Goal: Use online tool/utility: Utilize a website feature to perform a specific function

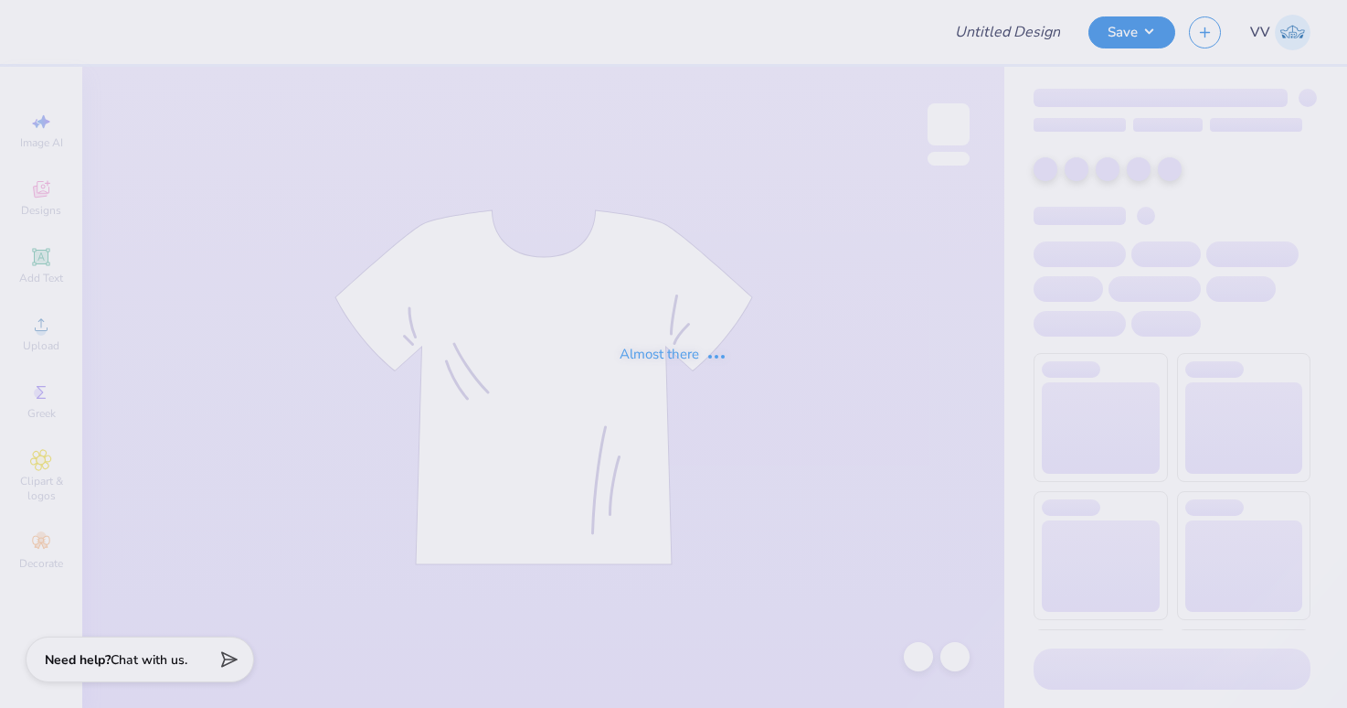
type input "TriDelt Recruitment Tank Fall 2025"
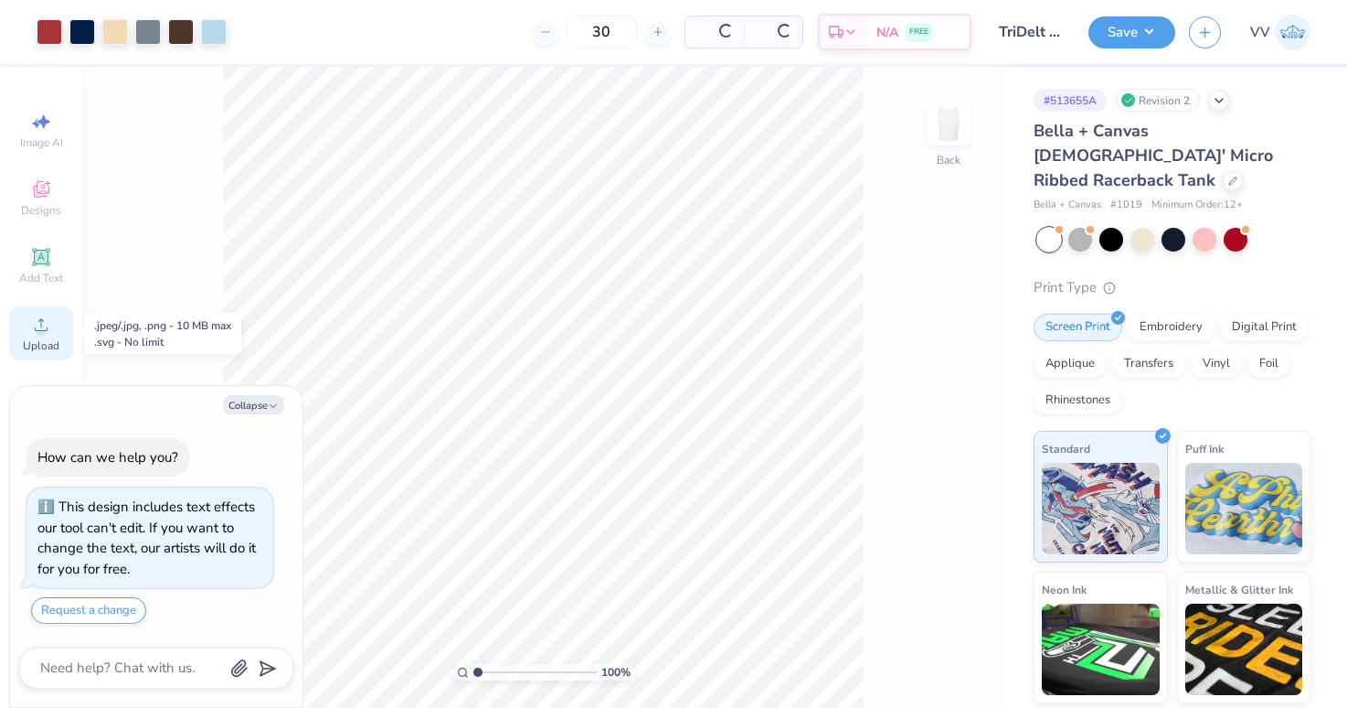
scroll to position [31, 0]
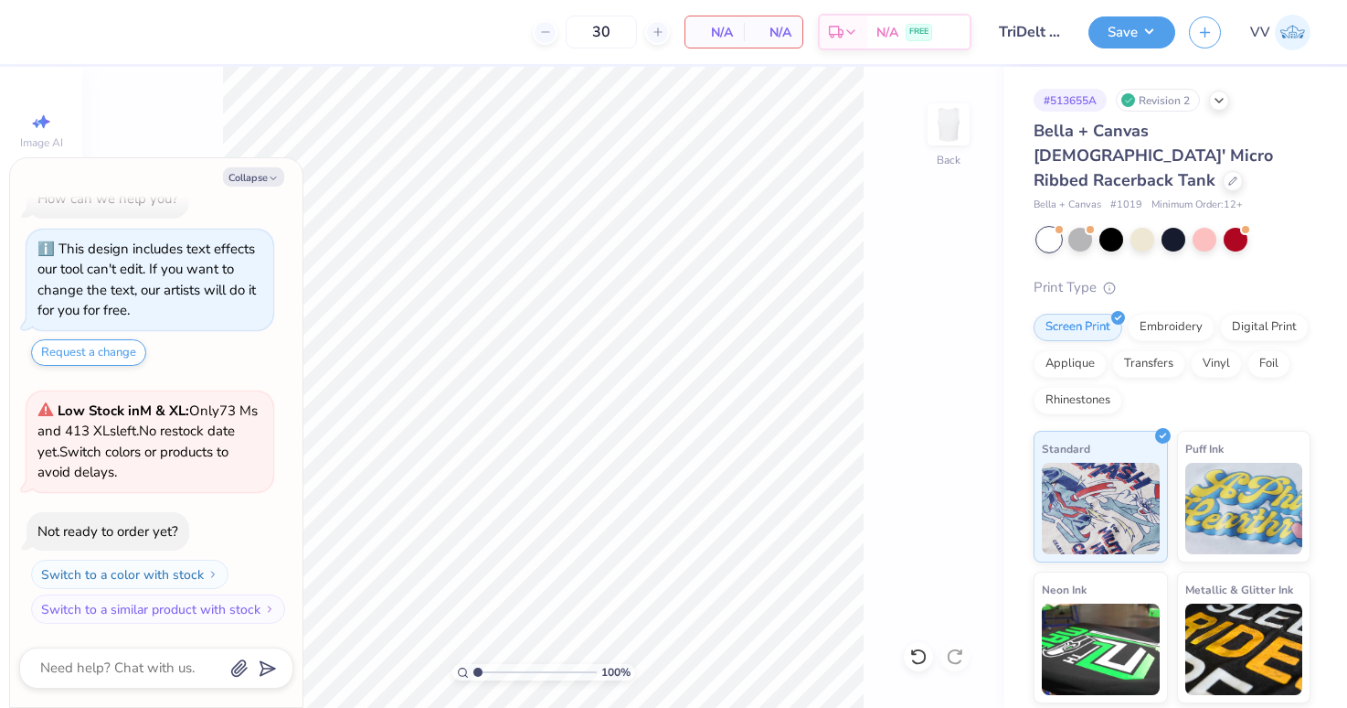
drag, startPoint x: 265, startPoint y: 182, endPoint x: 198, endPoint y: 274, distance: 113.9
click at [264, 182] on button "Collapse" at bounding box center [253, 176] width 61 height 19
type textarea "x"
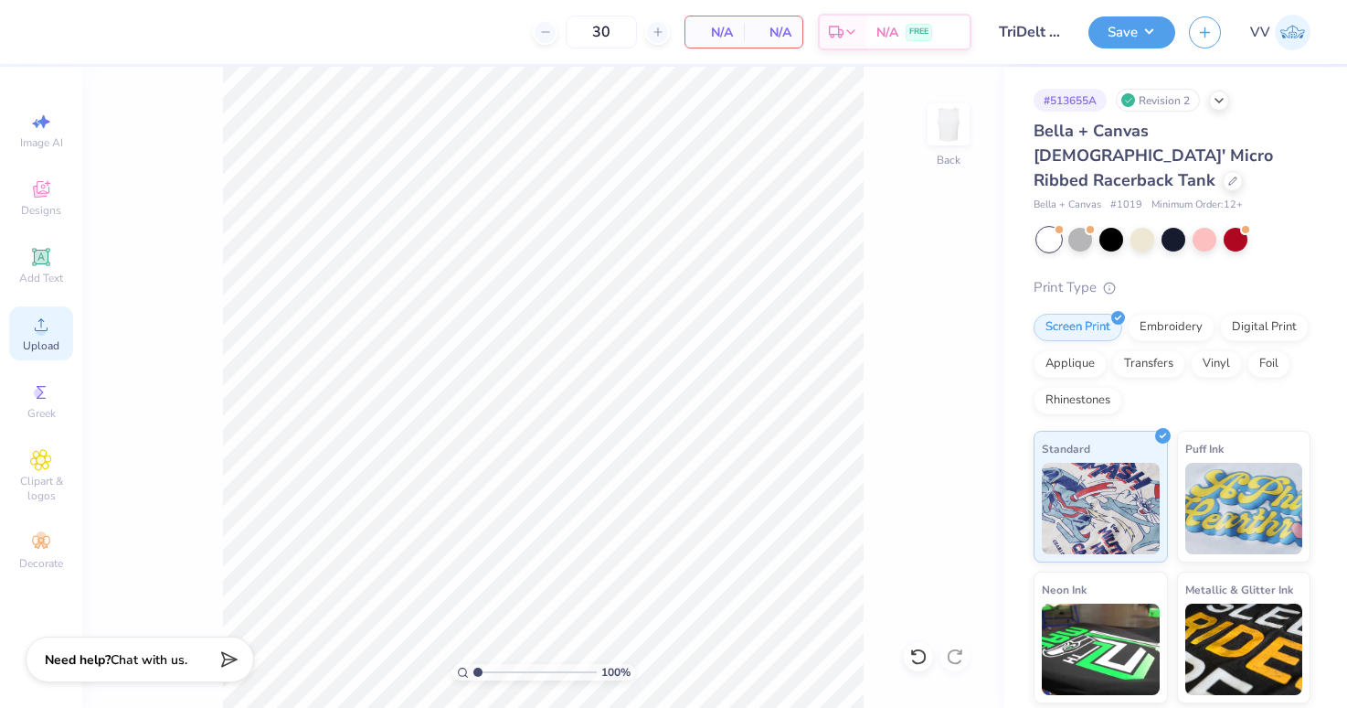
click at [37, 332] on circle at bounding box center [41, 330] width 10 height 10
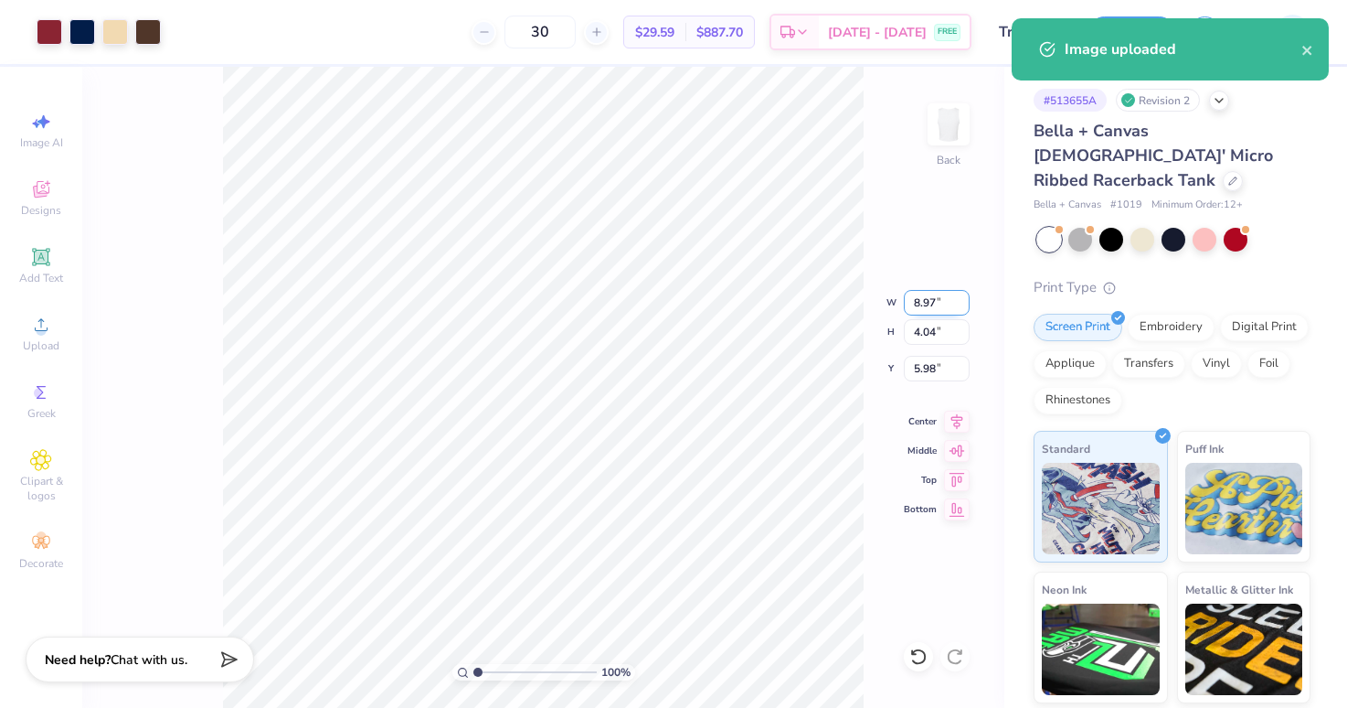
click at [921, 303] on input "8.97" at bounding box center [937, 303] width 66 height 26
type input "7"
type input "2"
type input "7.00"
type input "3.16"
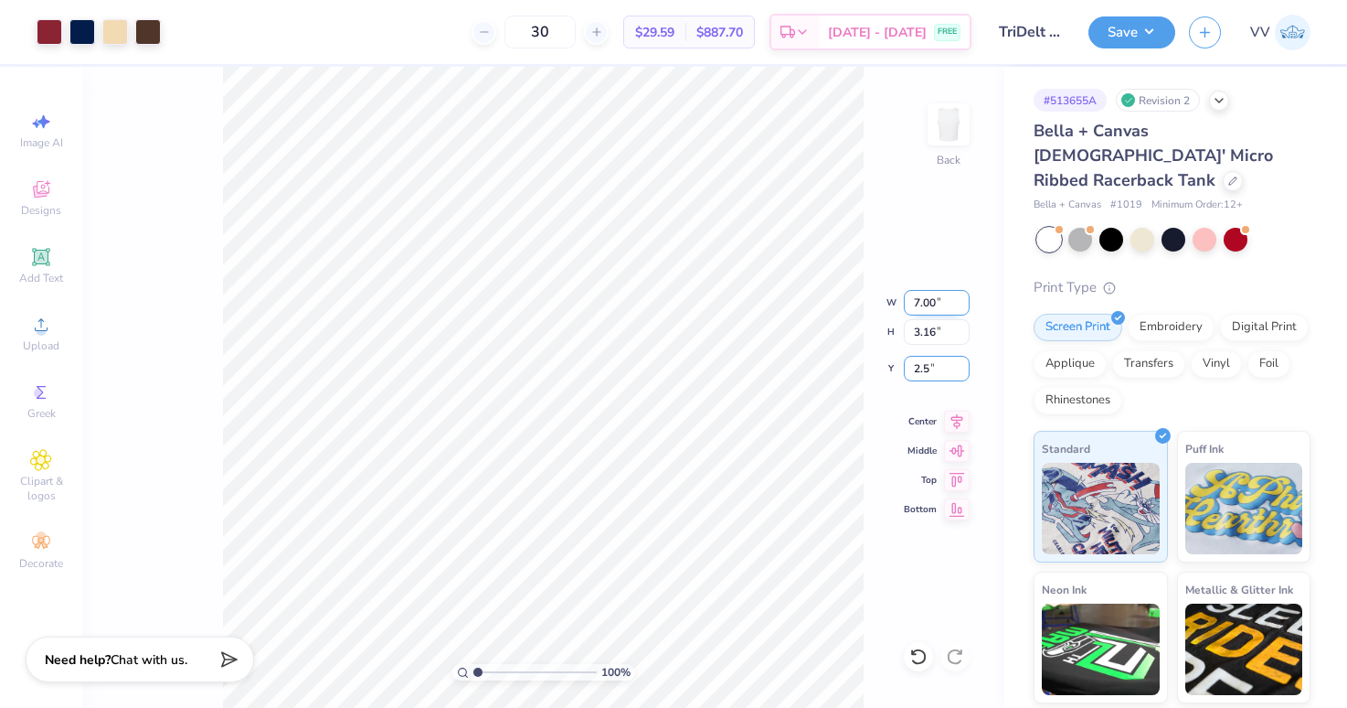
type input "2.50"
click at [1124, 37] on button "Save" at bounding box center [1132, 30] width 87 height 32
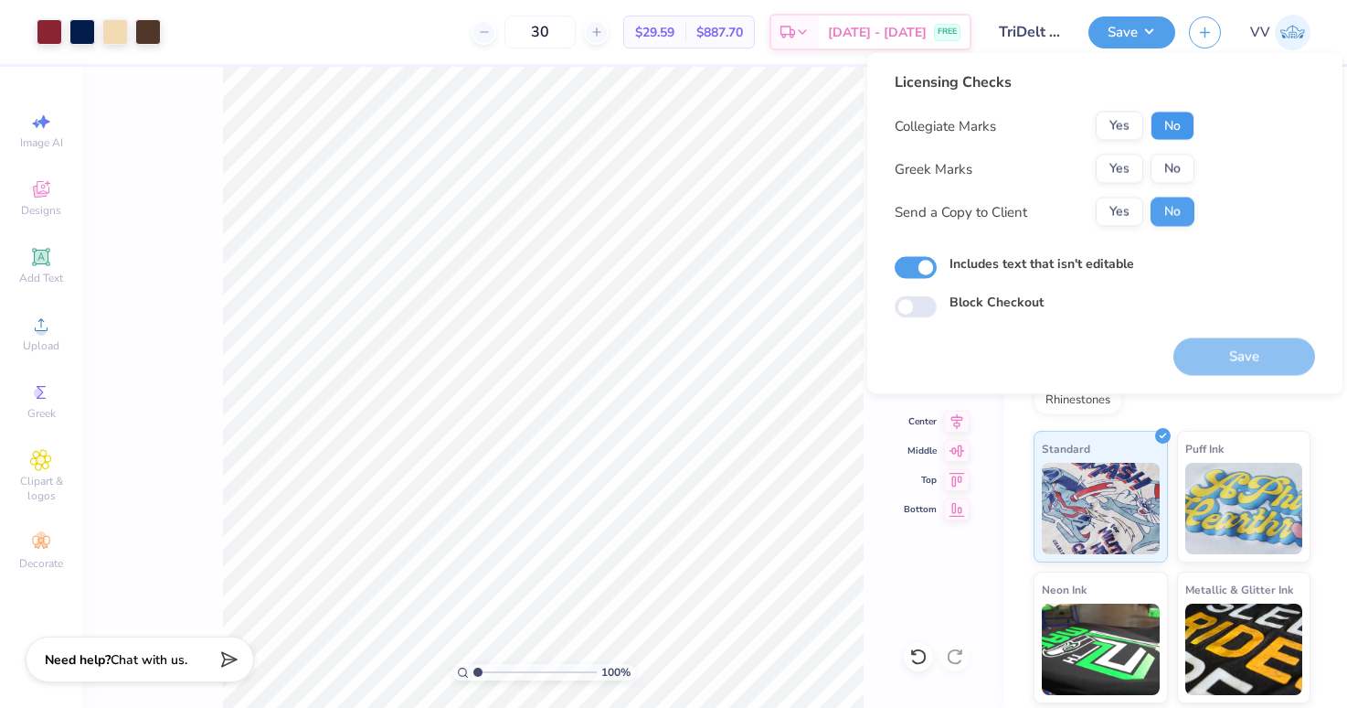
click at [1179, 123] on button "No" at bounding box center [1173, 126] width 44 height 29
click at [1131, 152] on div "Collegiate Marks Yes No Greek Marks Yes No Send a Copy to Client Yes No" at bounding box center [1045, 169] width 300 height 115
click at [1122, 168] on button "Yes" at bounding box center [1120, 168] width 48 height 29
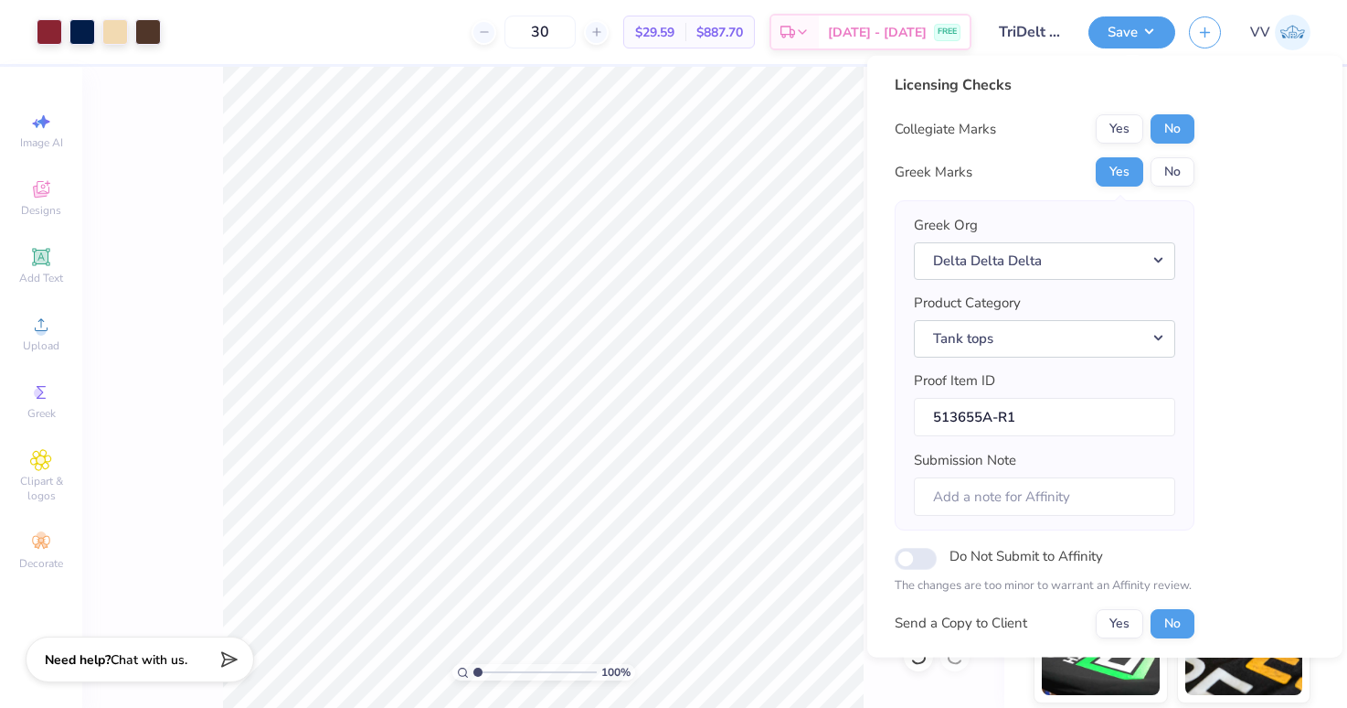
scroll to position [147, 0]
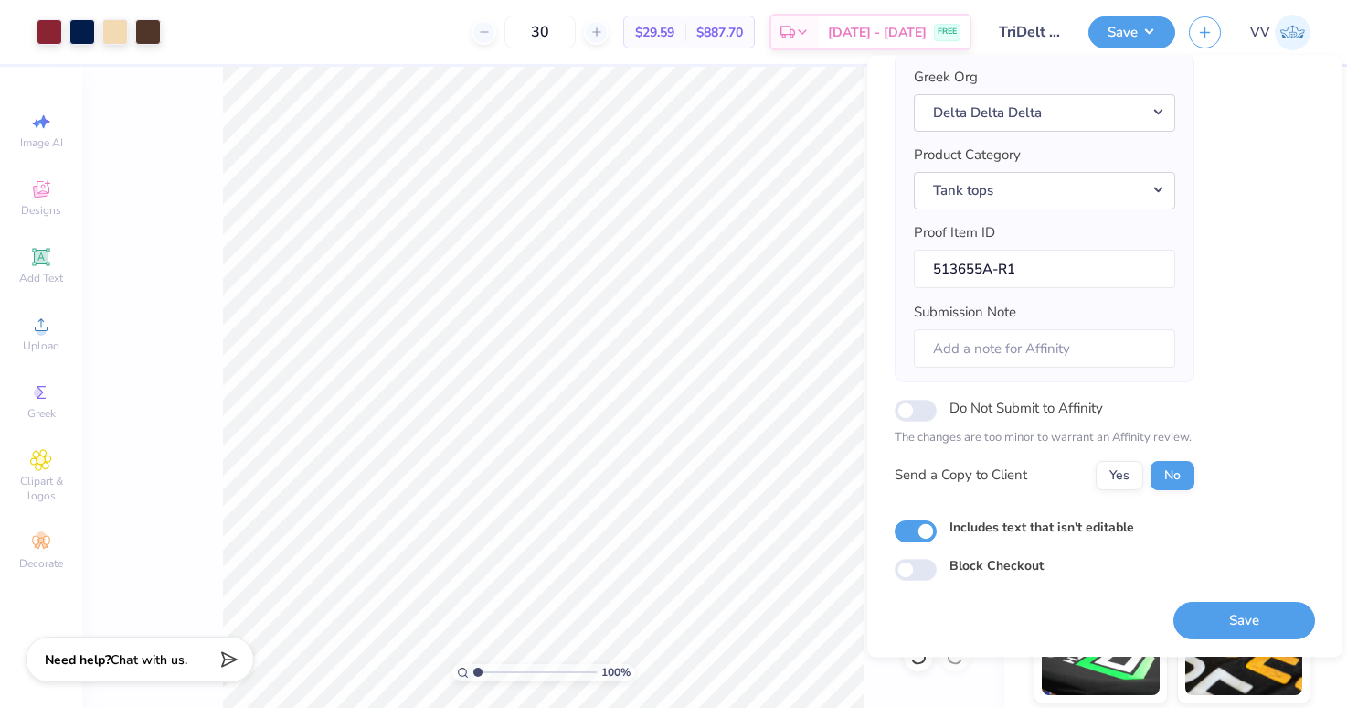
click at [1272, 629] on button "Save" at bounding box center [1245, 620] width 142 height 37
